Goal: Find specific page/section: Find specific page/section

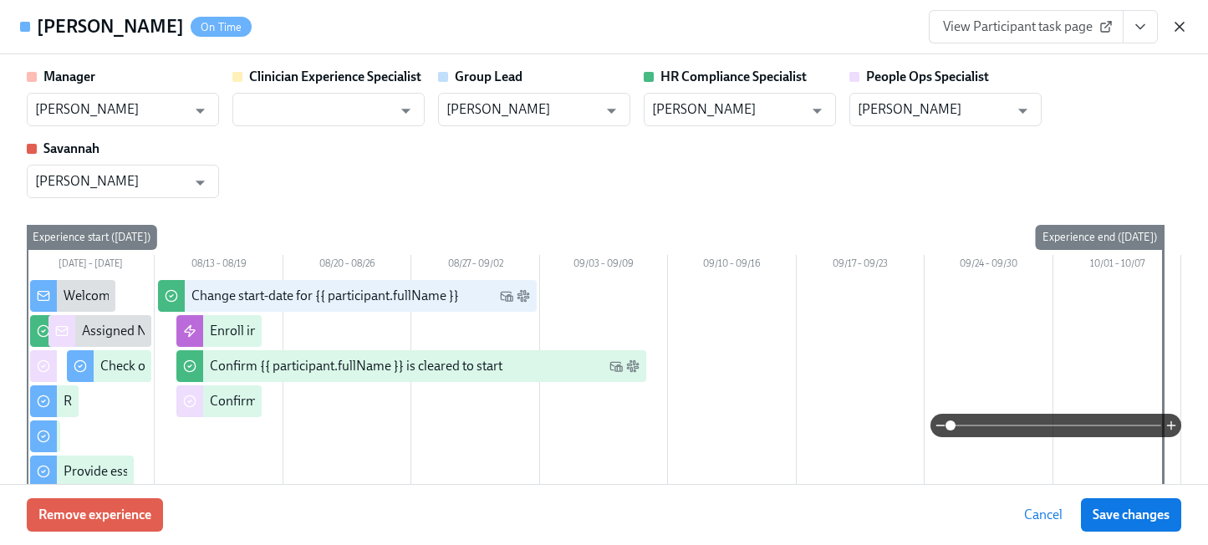
click at [1175, 27] on icon "button" at bounding box center [1179, 26] width 17 height 17
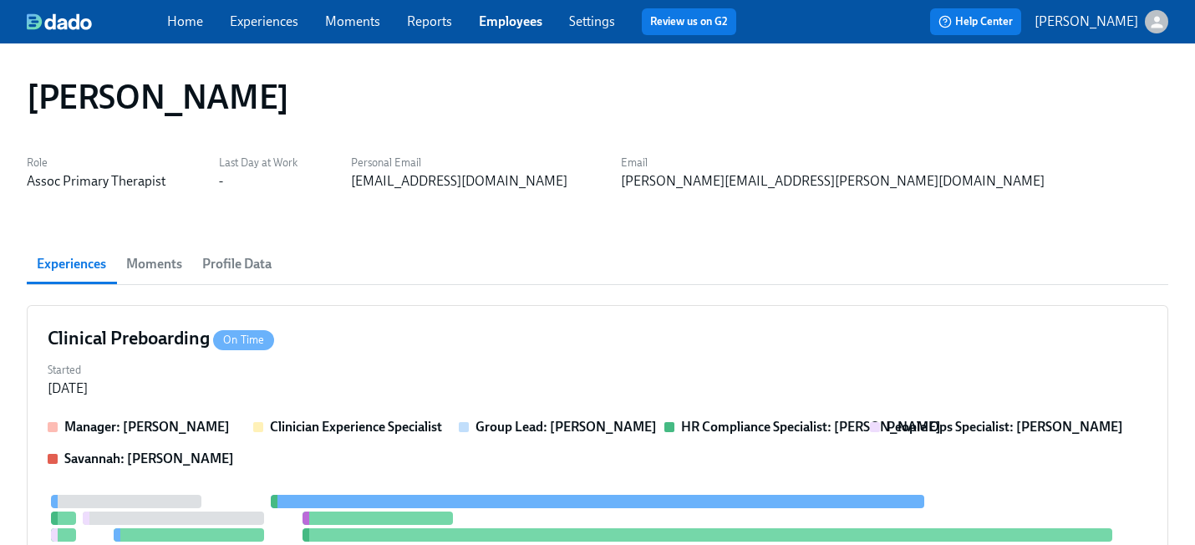
click at [513, 19] on link "Employees" at bounding box center [511, 21] width 64 height 16
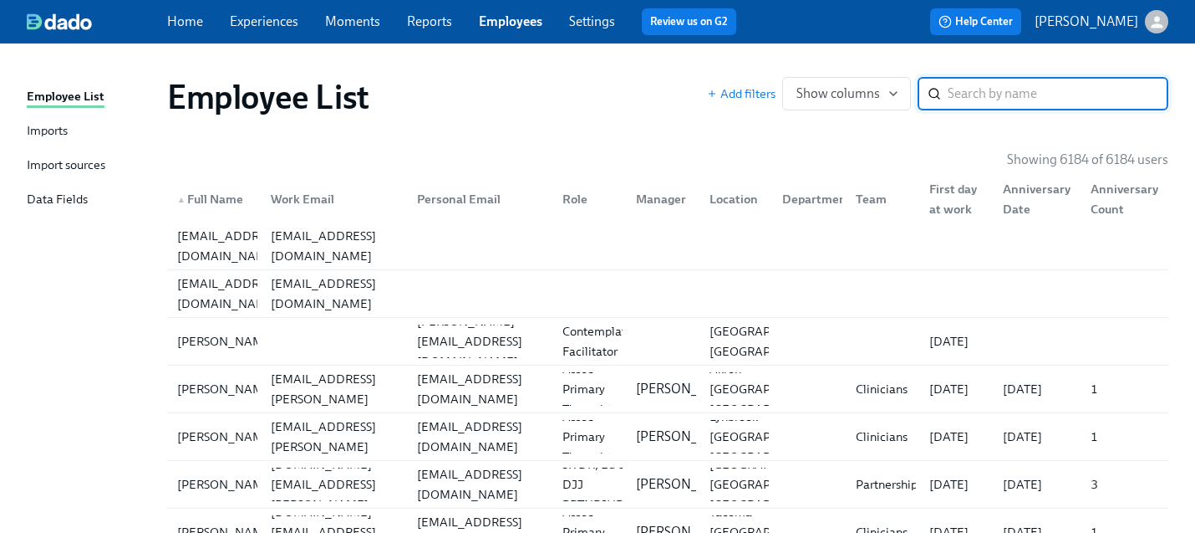
click at [977, 94] on input "search" at bounding box center [1058, 93] width 221 height 33
type input "[PERSON_NAME]"
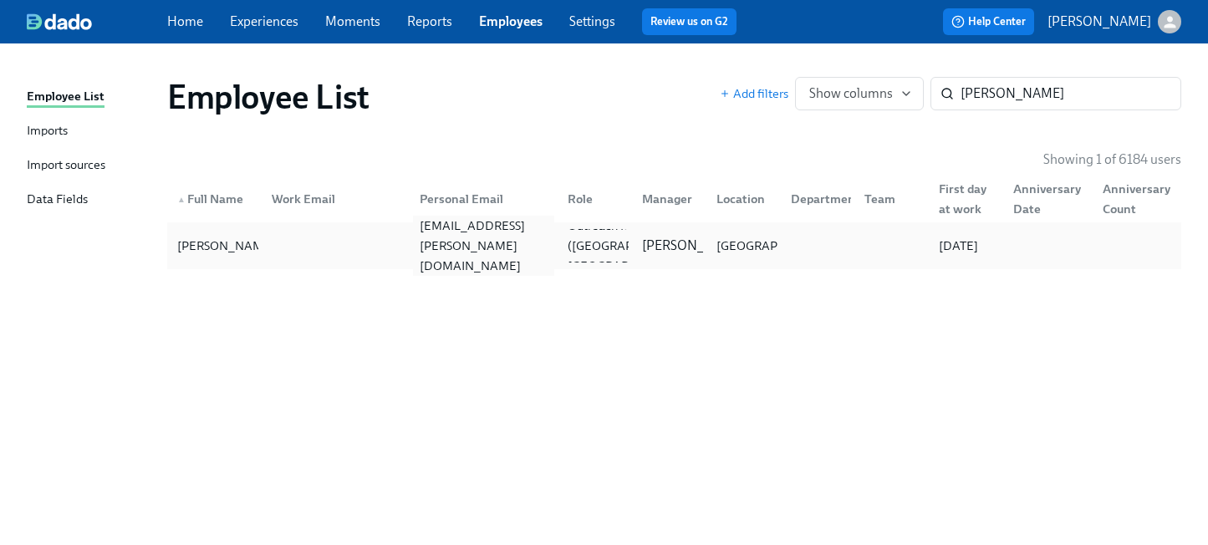
click at [554, 241] on div "[EMAIL_ADDRESS][PERSON_NAME][DOMAIN_NAME]" at bounding box center [483, 246] width 141 height 60
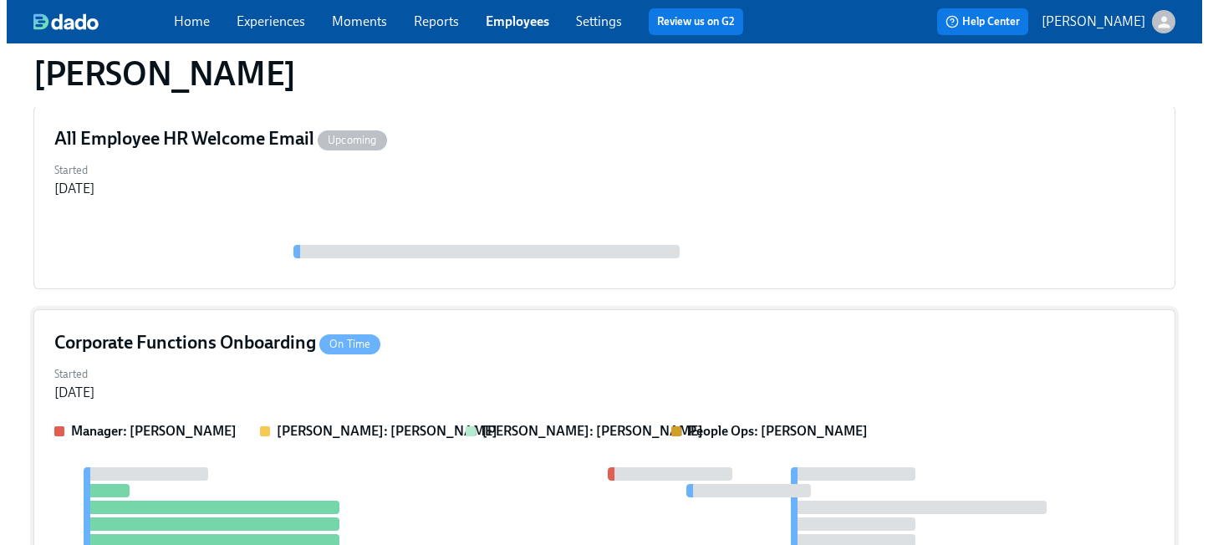
scroll to position [1065, 0]
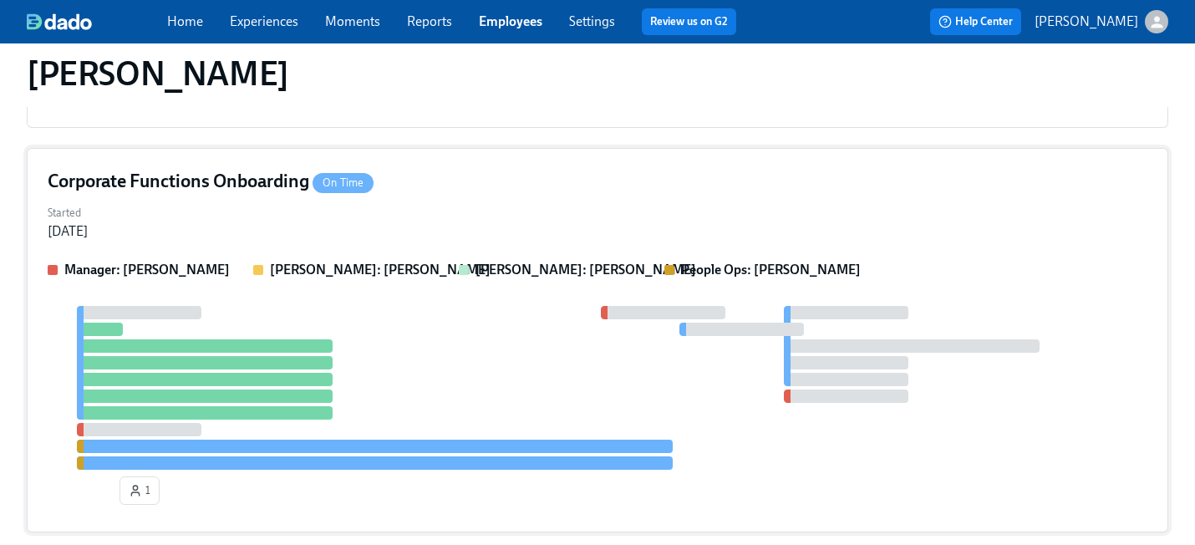
click at [544, 201] on div "Started [DATE]" at bounding box center [598, 221] width 1100 height 40
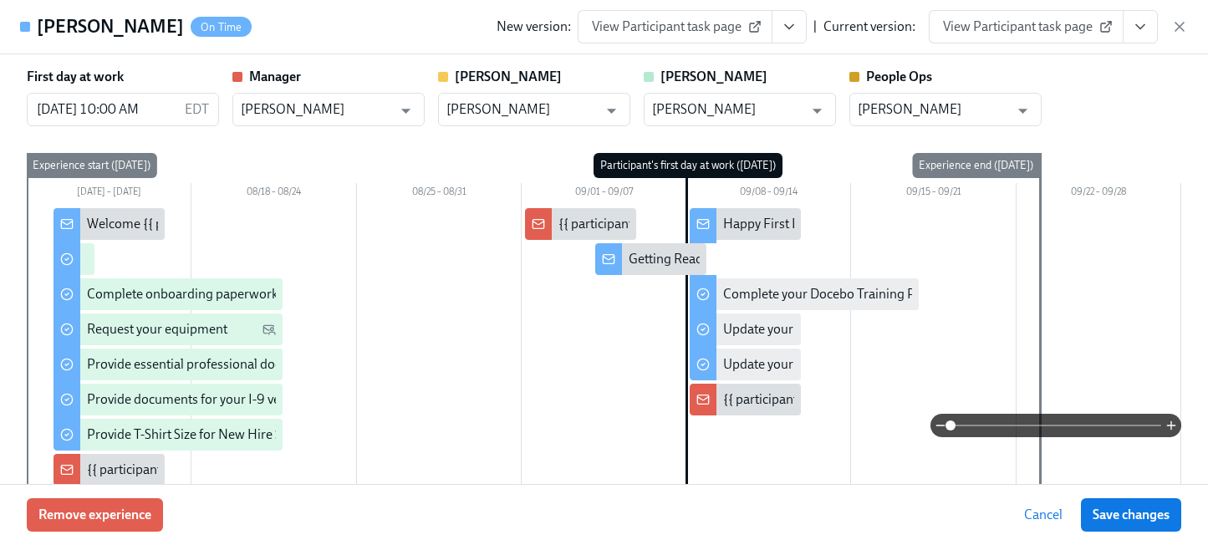
click at [1140, 24] on icon "View task page" at bounding box center [1140, 26] width 17 height 17
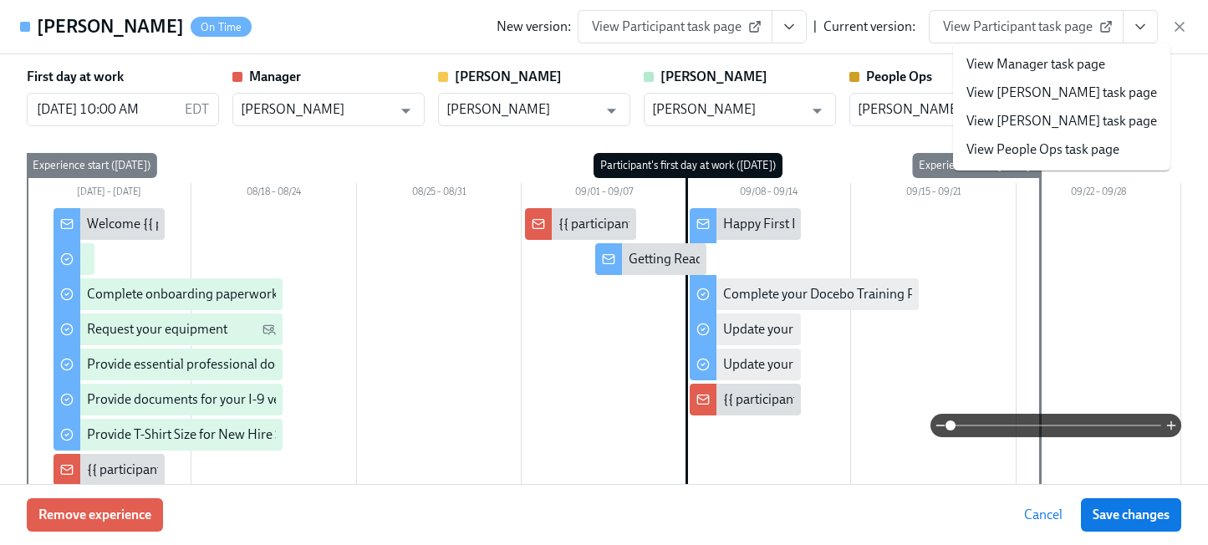
click at [1058, 159] on li "View People Ops task page" at bounding box center [1061, 149] width 217 height 28
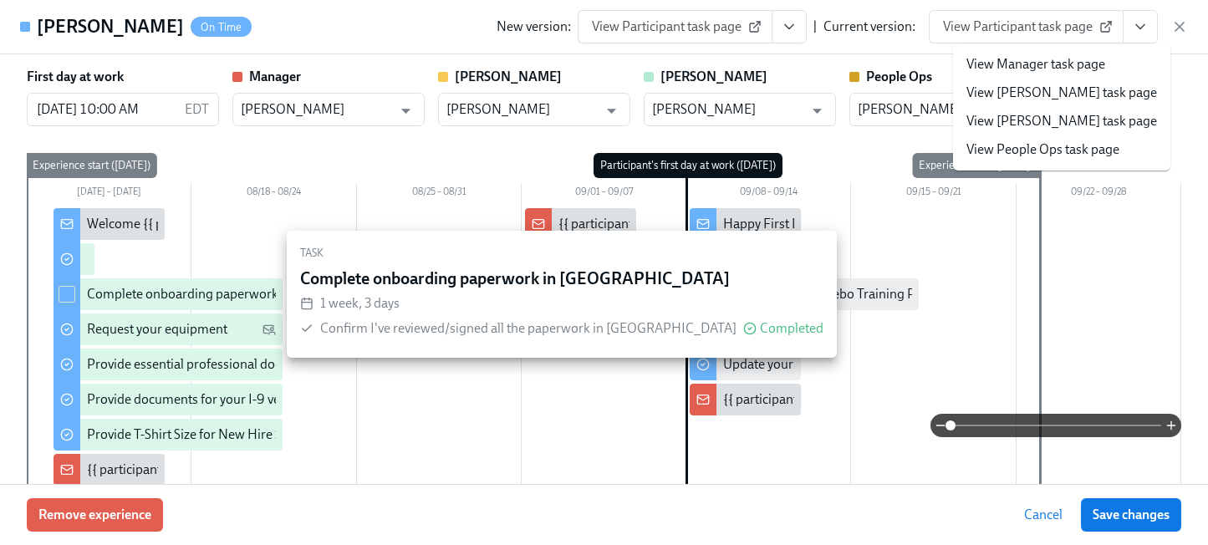
click at [1012, 148] on link "View People Ops task page" at bounding box center [1042, 149] width 153 height 18
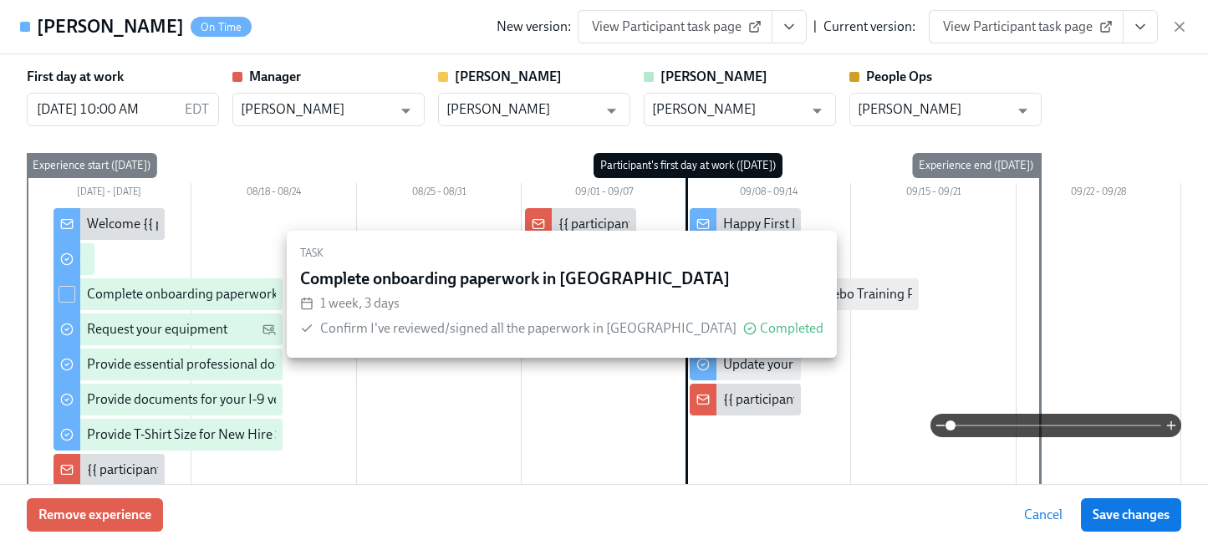
click at [1118, 505] on button "Save changes" at bounding box center [1131, 514] width 100 height 33
